Goal: Information Seeking & Learning: Find specific fact

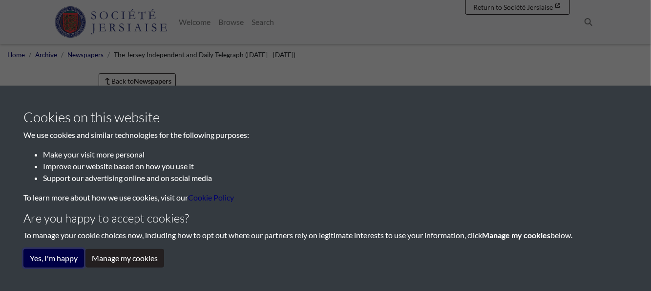
click at [49, 256] on button "Yes, I'm happy" at bounding box center [53, 258] width 61 height 19
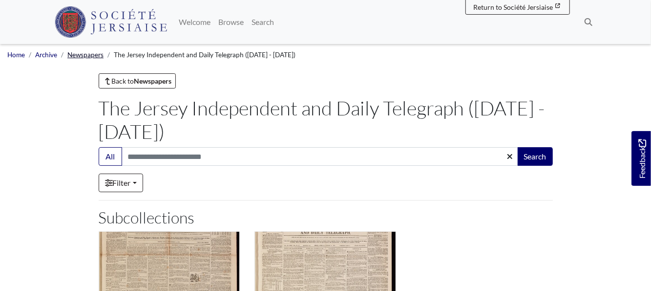
click at [82, 54] on link "Newspapers" at bounding box center [85, 55] width 36 height 8
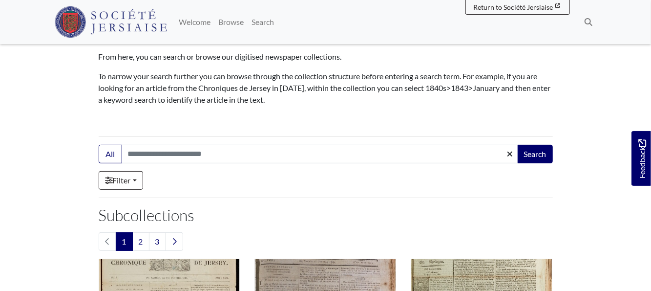
scroll to position [98, 0]
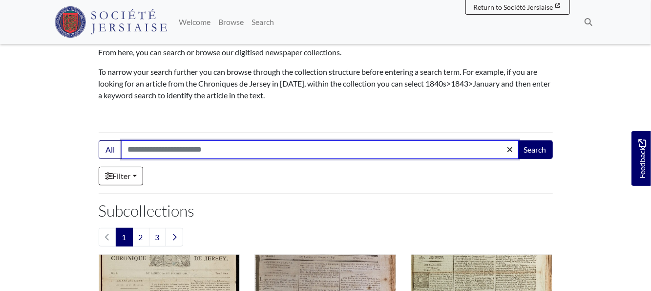
click at [211, 144] on input "Search:" at bounding box center [320, 149] width 397 height 19
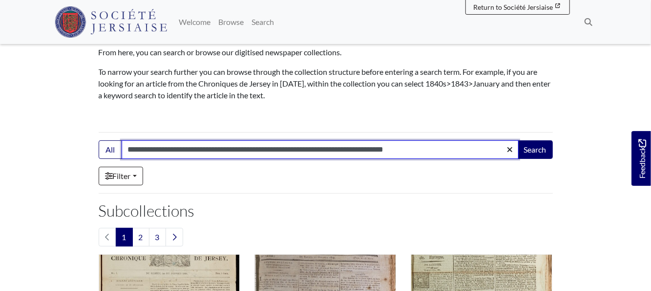
click at [518, 140] on button "Search" at bounding box center [535, 149] width 35 height 19
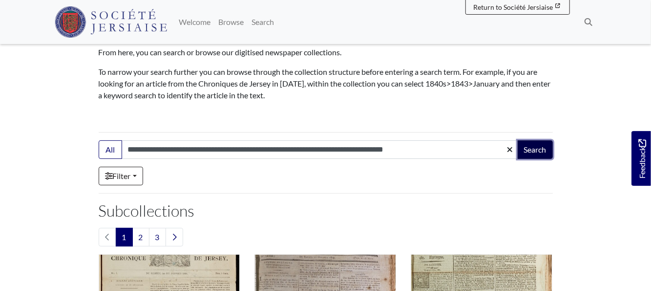
click at [533, 148] on button "Search" at bounding box center [535, 149] width 35 height 19
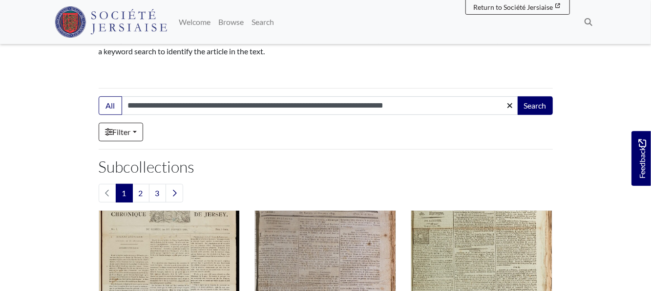
scroll to position [147, 0]
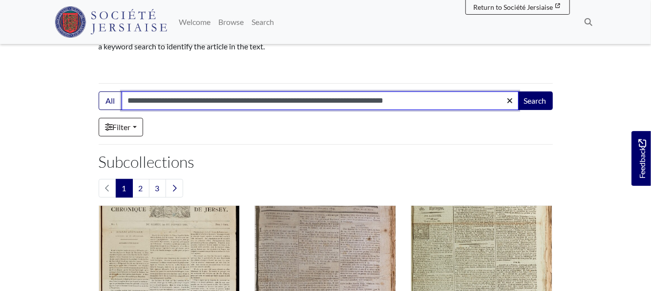
drag, startPoint x: 125, startPoint y: 99, endPoint x: 526, endPoint y: 115, distance: 401.3
click at [526, 115] on div "**********" at bounding box center [325, 104] width 469 height 26
type input "**********"
click at [518, 91] on button "Search" at bounding box center [535, 100] width 35 height 19
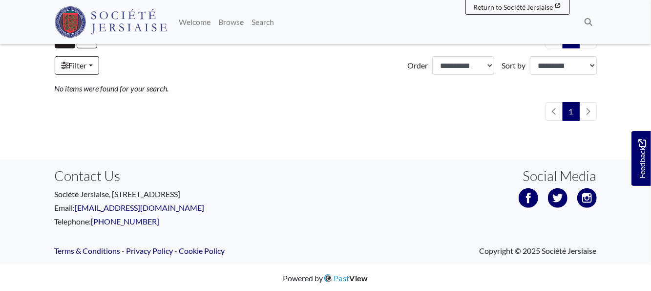
scroll to position [95, 0]
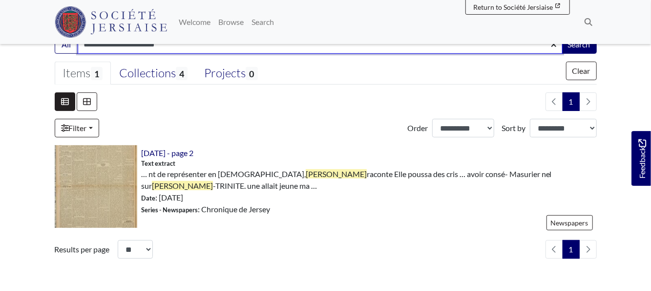
scroll to position [244, 0]
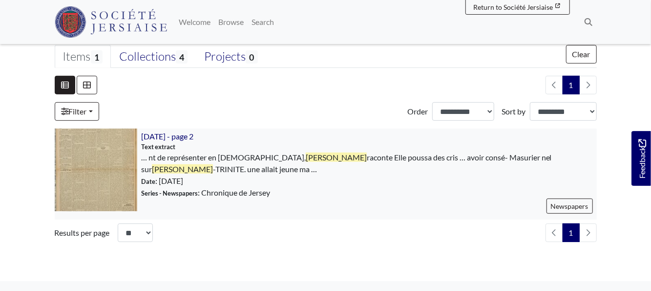
drag, startPoint x: 147, startPoint y: 156, endPoint x: 437, endPoint y: 164, distance: 289.7
click at [437, 164] on span "… nt de représenter en Trinité, Lucille raconte Elle poussa des cris … avoir co…" at bounding box center [369, 162] width 456 height 23
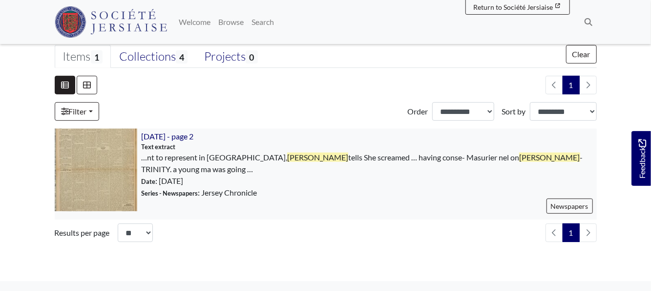
click at [106, 169] on img at bounding box center [96, 169] width 83 height 83
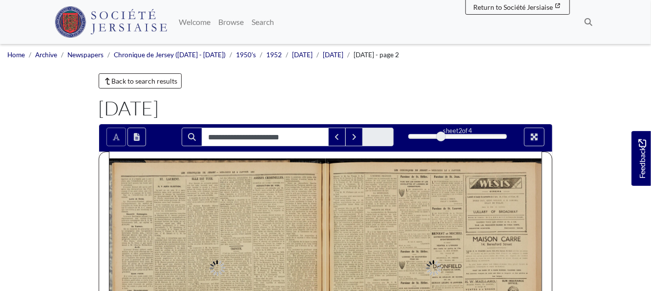
type input "**********"
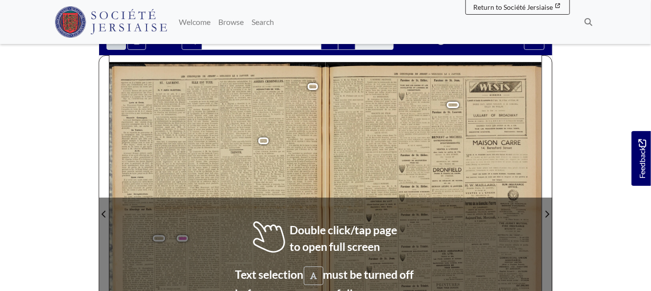
scroll to position [98, 0]
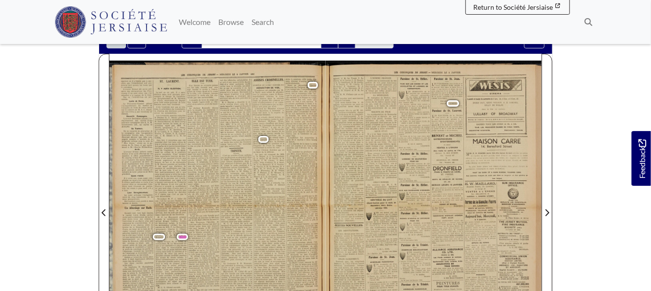
click at [253, 222] on div "LES ST. LAURENT, aggravé et il n’hésite pas a con- clure que l’interdiction soi…" at bounding box center [217, 210] width 216 height 299
